Goal: Task Accomplishment & Management: Manage account settings

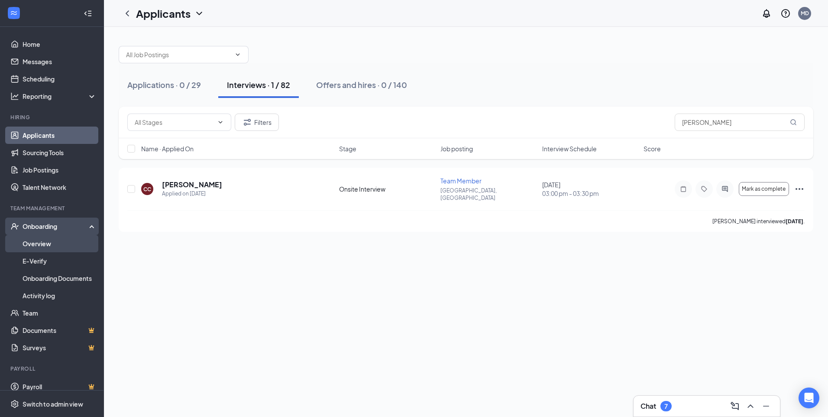
click at [33, 245] on link "Overview" at bounding box center [60, 243] width 74 height 17
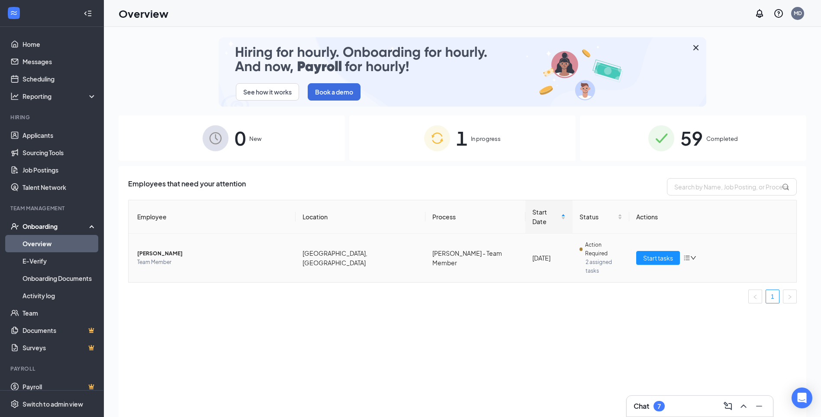
click at [690, 254] on icon "bars" at bounding box center [687, 257] width 7 height 7
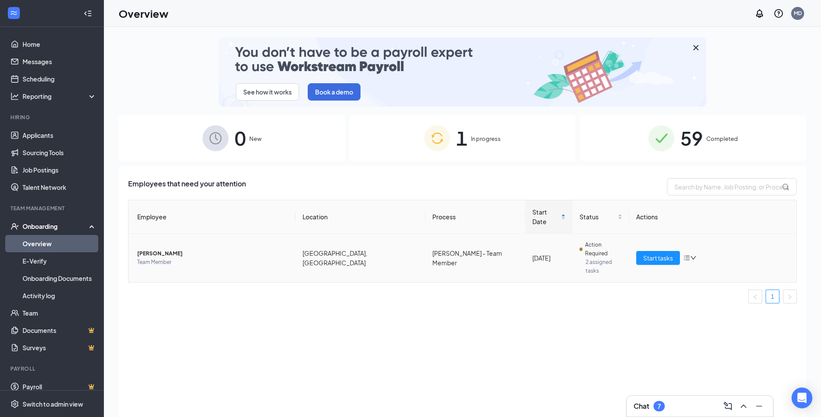
click at [588, 240] on span "Action Required" at bounding box center [603, 248] width 37 height 17
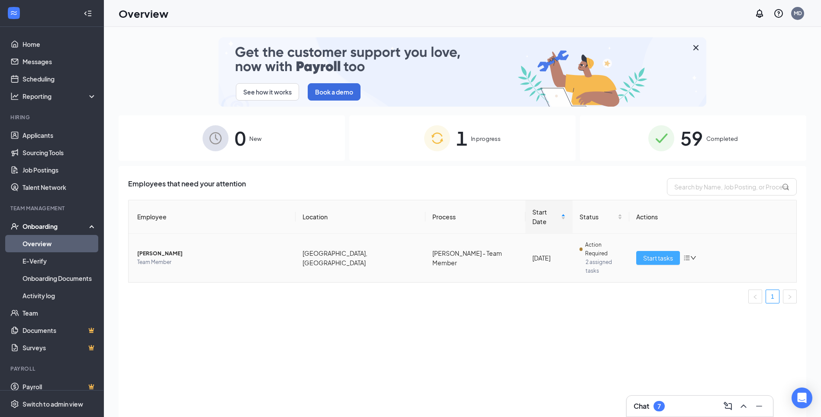
click at [650, 253] on span "Start tasks" at bounding box center [658, 258] width 30 height 10
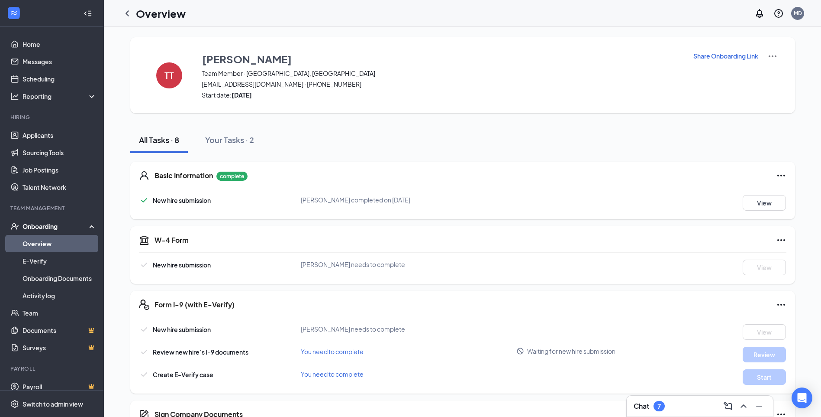
click at [756, 58] on p "Share Onboarding Link" at bounding box center [726, 56] width 65 height 9
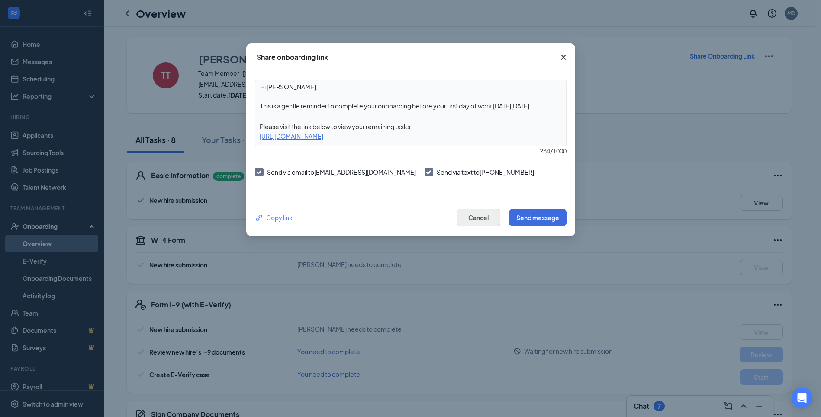
click at [492, 209] on div "Copy link Cancel Send message" at bounding box center [410, 217] width 329 height 37
click at [492, 210] on button "Cancel" at bounding box center [478, 217] width 43 height 17
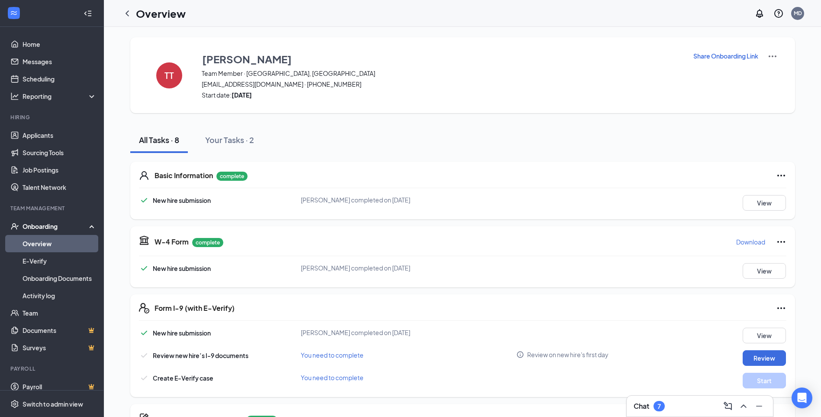
click at [668, 405] on div "Chat 7" at bounding box center [700, 406] width 133 height 14
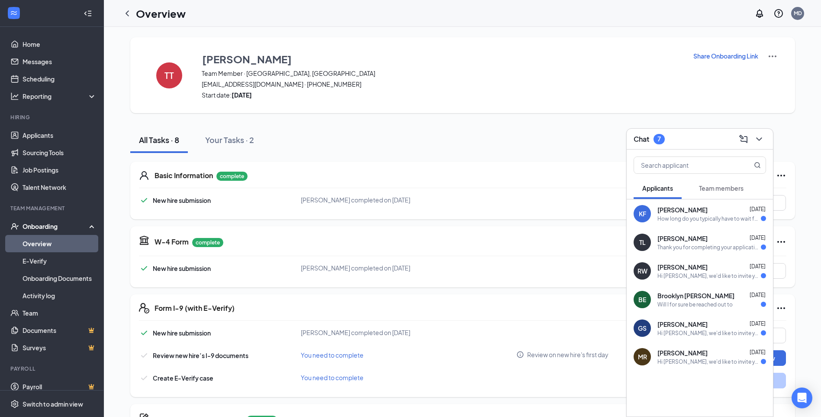
click at [686, 250] on div "Thank you for completing your application for Culver's Manager - Entry Level! W…" at bounding box center [709, 246] width 103 height 7
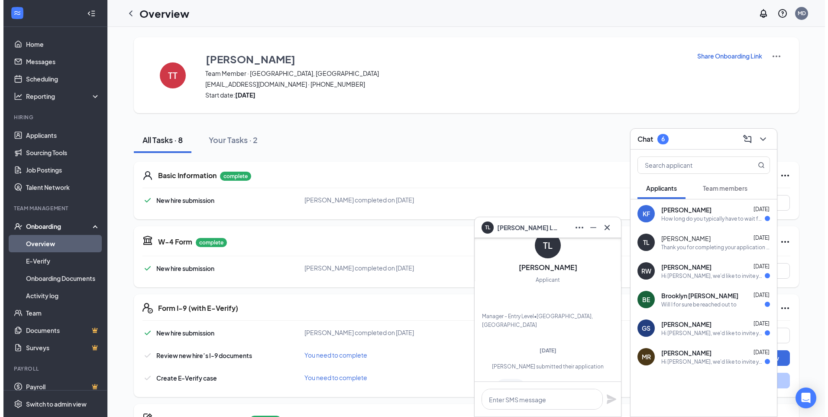
scroll to position [-124, 0]
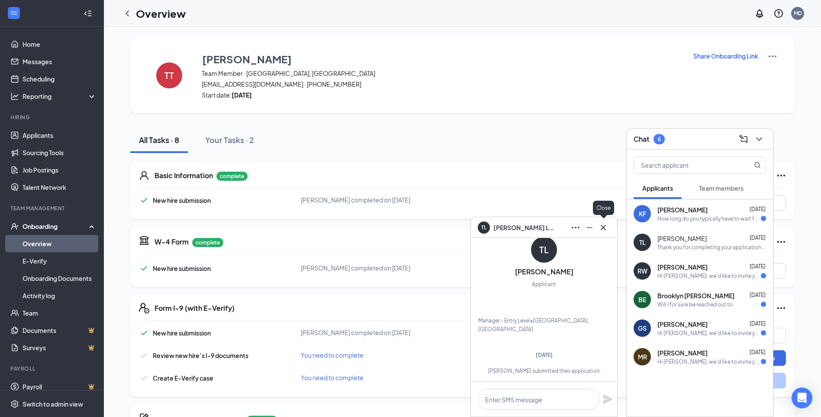
click at [601, 227] on icon "Cross" at bounding box center [603, 227] width 10 height 10
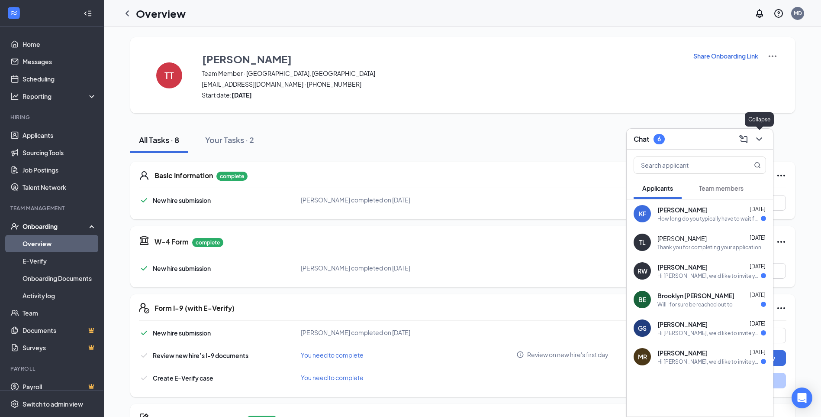
click at [758, 136] on icon "ChevronDown" at bounding box center [759, 139] width 10 height 10
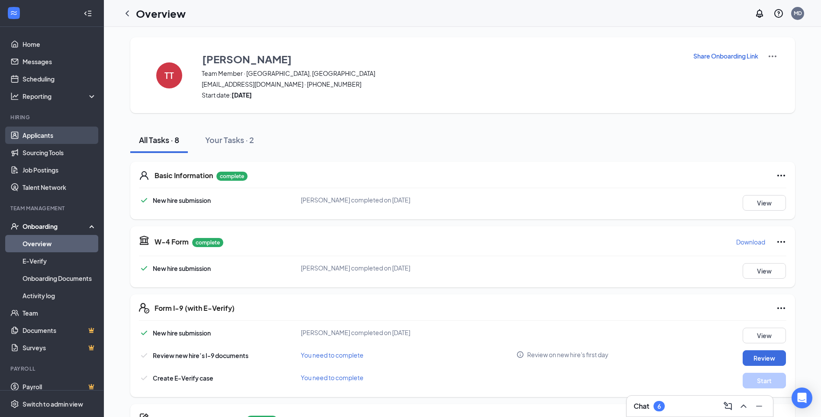
click at [51, 135] on link "Applicants" at bounding box center [60, 134] width 74 height 17
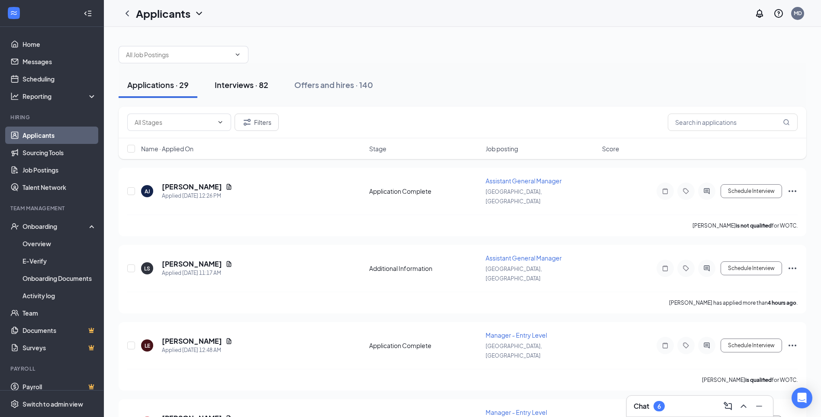
click at [230, 81] on div "Interviews · 82" at bounding box center [242, 84] width 54 height 11
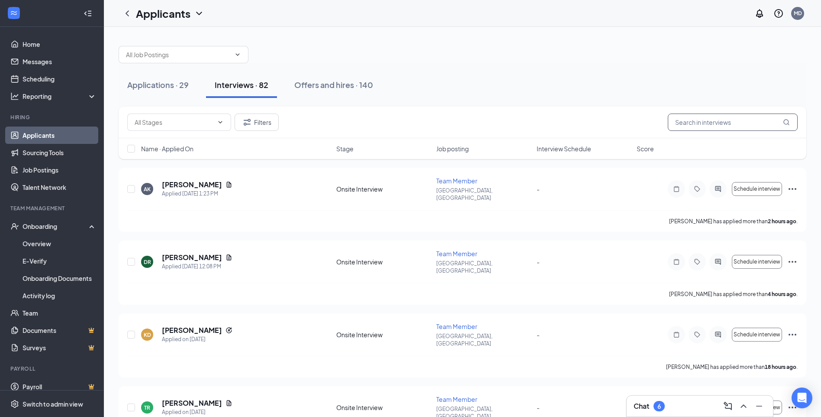
click at [722, 121] on input "text" at bounding box center [733, 121] width 130 height 17
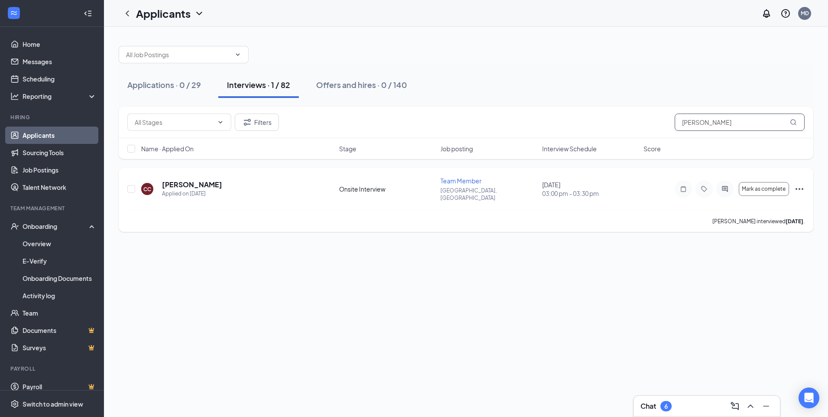
type input "charle"
click at [205, 180] on h5 "[PERSON_NAME]" at bounding box center [192, 185] width 60 height 10
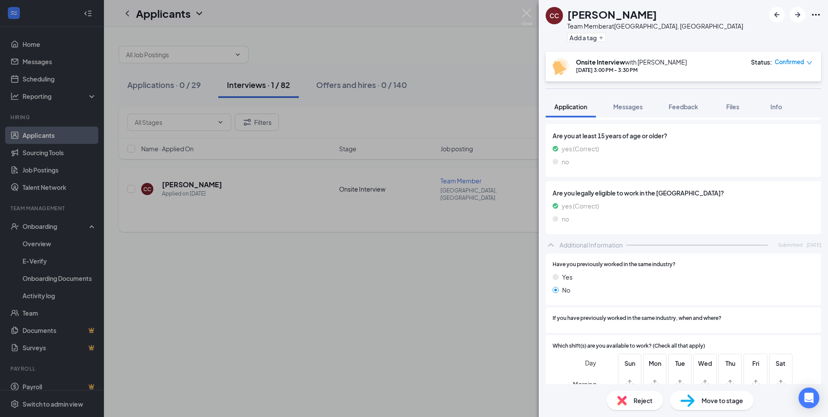
scroll to position [179, 0]
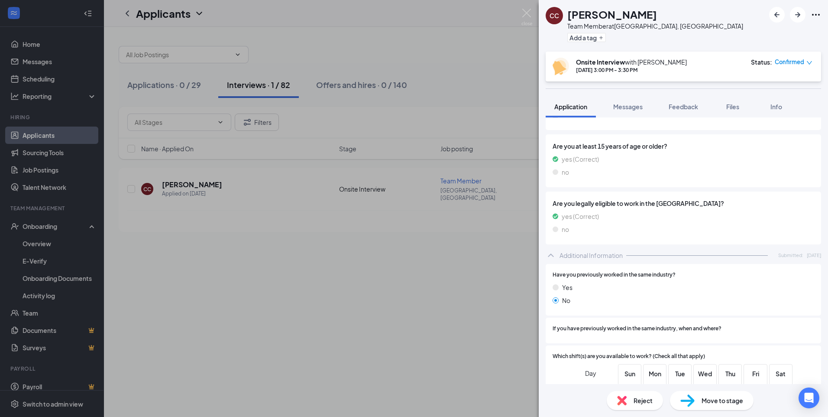
click at [361, 343] on div "CC Charles Cauley Team Member at Gainesville, GA Add a tag Onsite Interview wit…" at bounding box center [414, 208] width 828 height 417
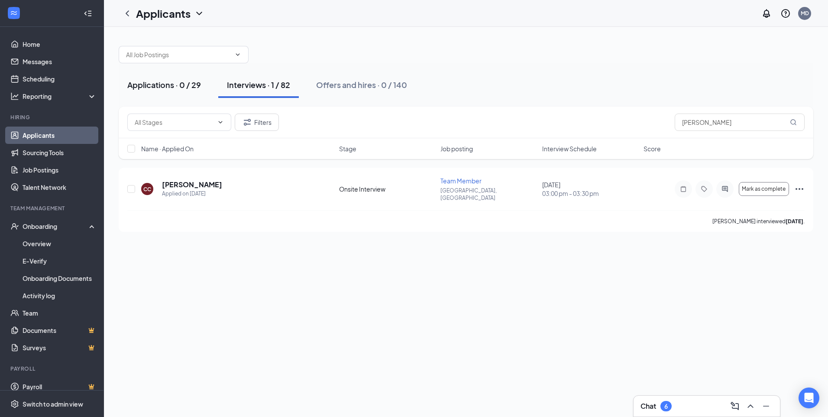
click at [145, 82] on div "Applications · 0 / 29" at bounding box center [164, 84] width 74 height 11
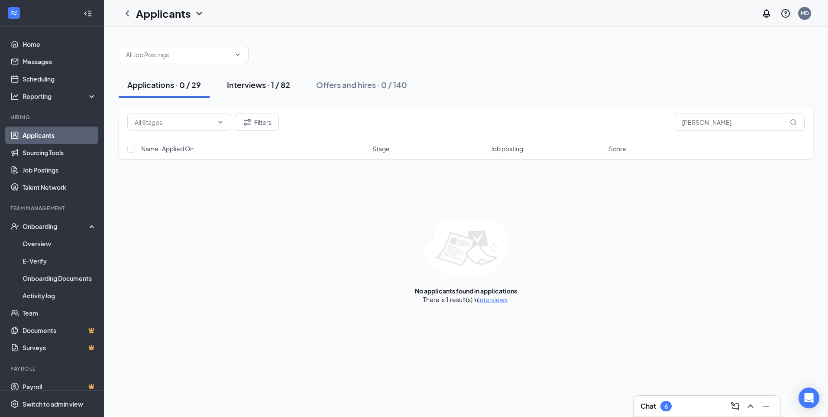
click at [233, 79] on div "Interviews · 1 / 82" at bounding box center [258, 84] width 63 height 11
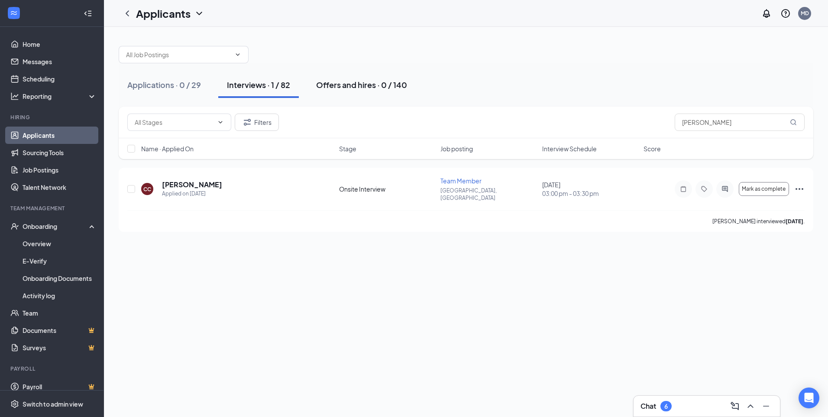
click at [361, 87] on div "Offers and hires · 0 / 140" at bounding box center [361, 84] width 91 height 11
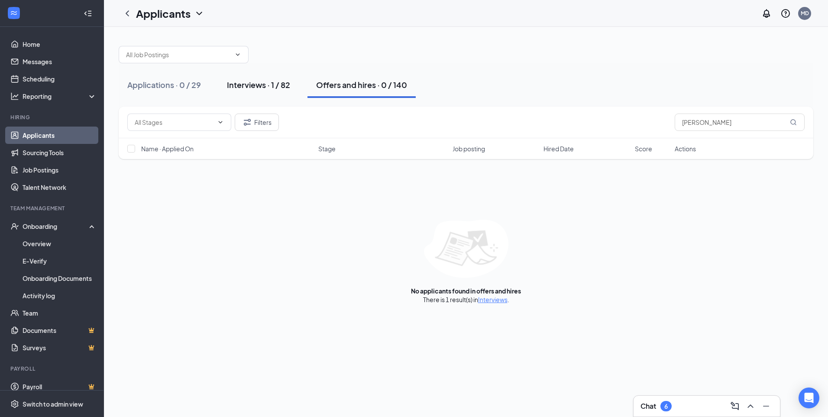
click at [270, 87] on div "Interviews · 1 / 82" at bounding box center [258, 84] width 63 height 11
